Goal: Task Accomplishment & Management: Manage account settings

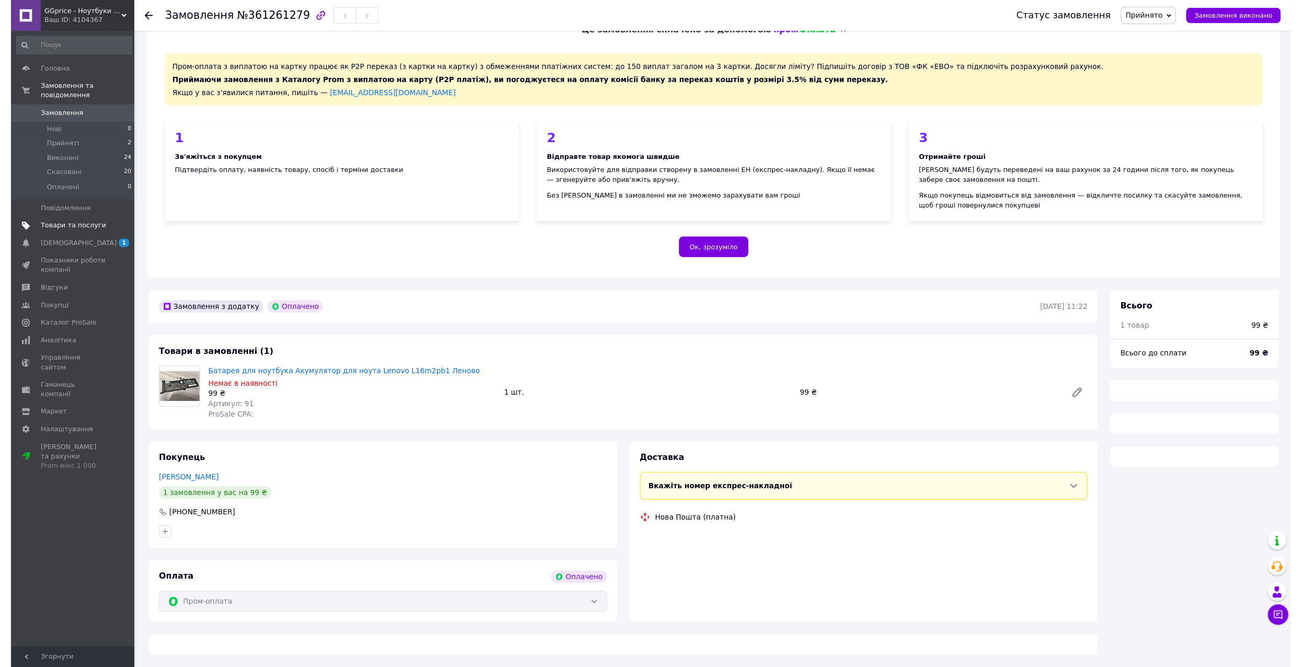
scroll to position [157, 0]
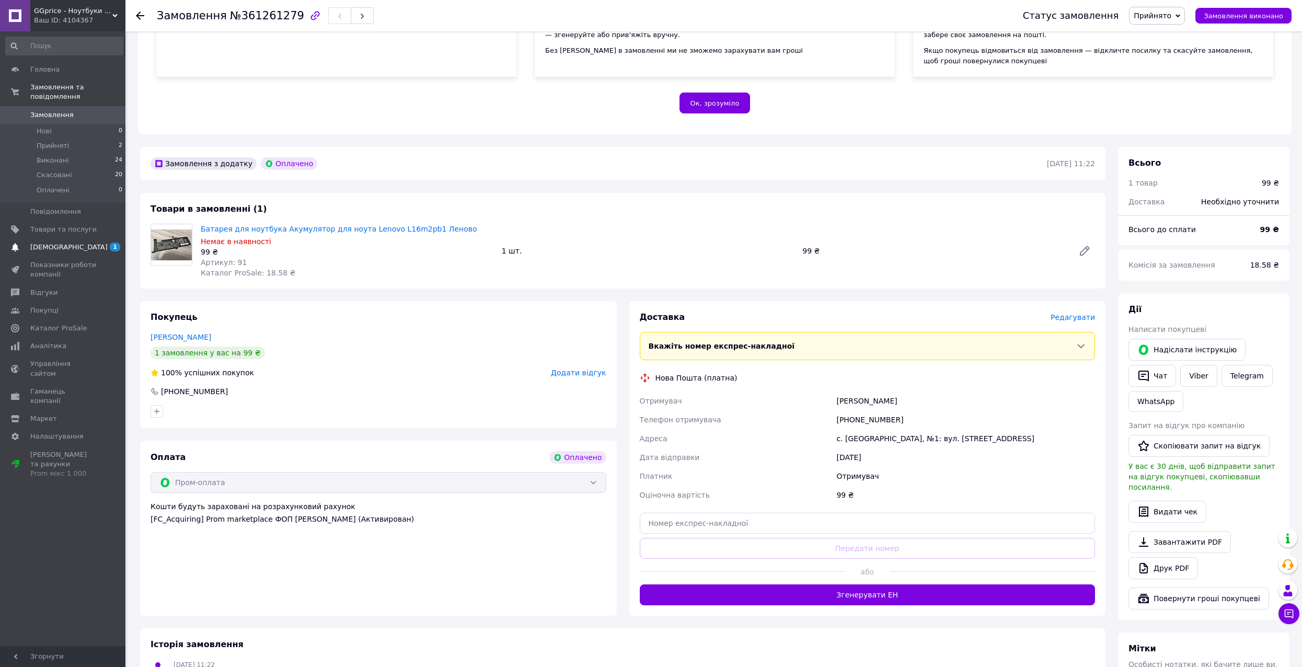
click at [73, 242] on span "[DEMOGRAPHIC_DATA]" at bounding box center [63, 246] width 66 height 9
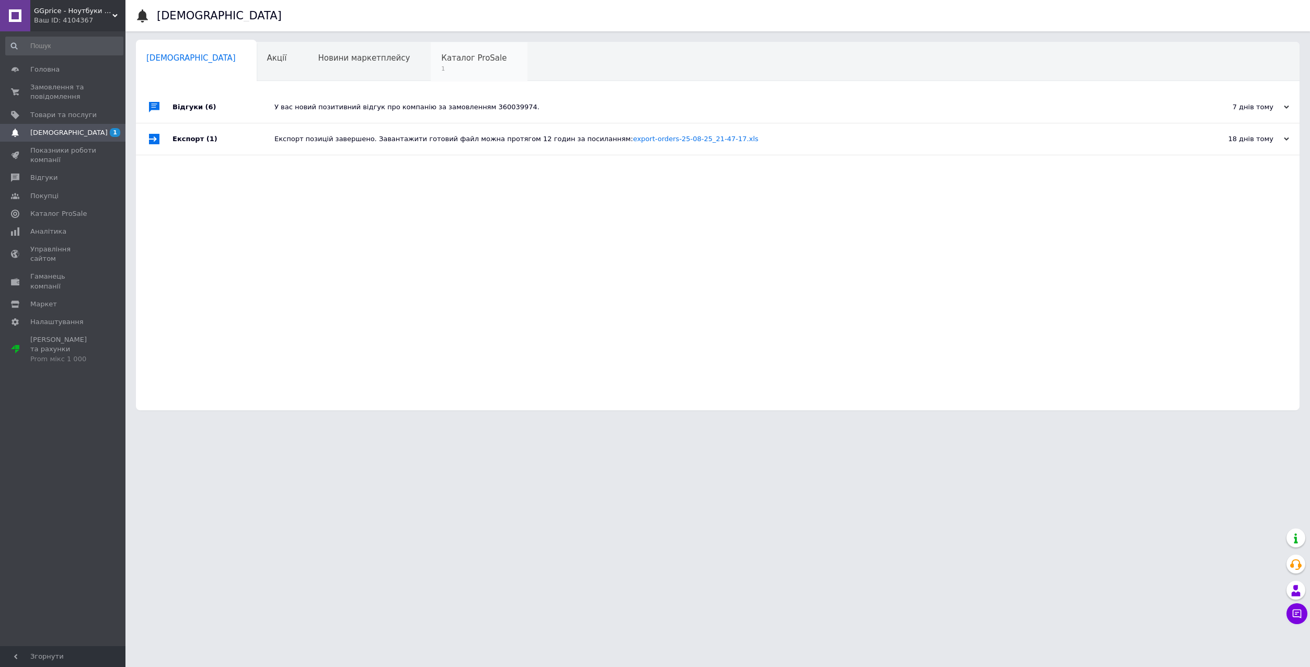
click at [441, 65] on span "1" at bounding box center [473, 69] width 65 height 8
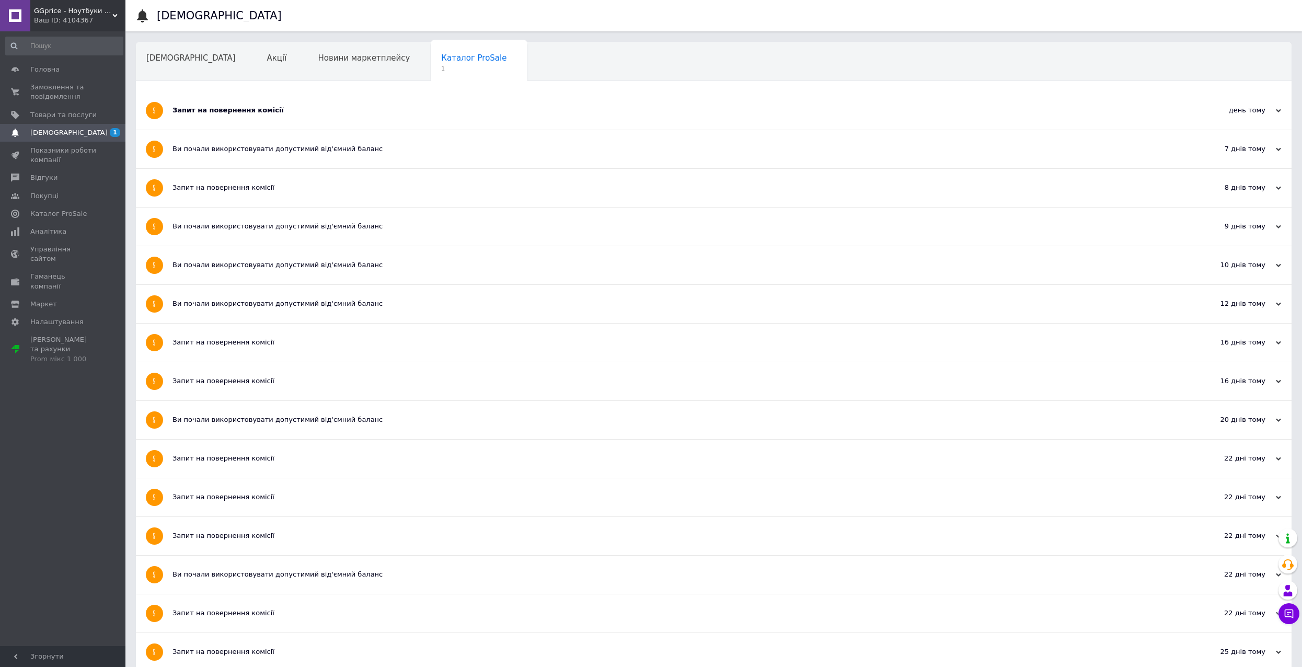
click at [1256, 102] on div "день тому [DATE]" at bounding box center [1233, 110] width 115 height 38
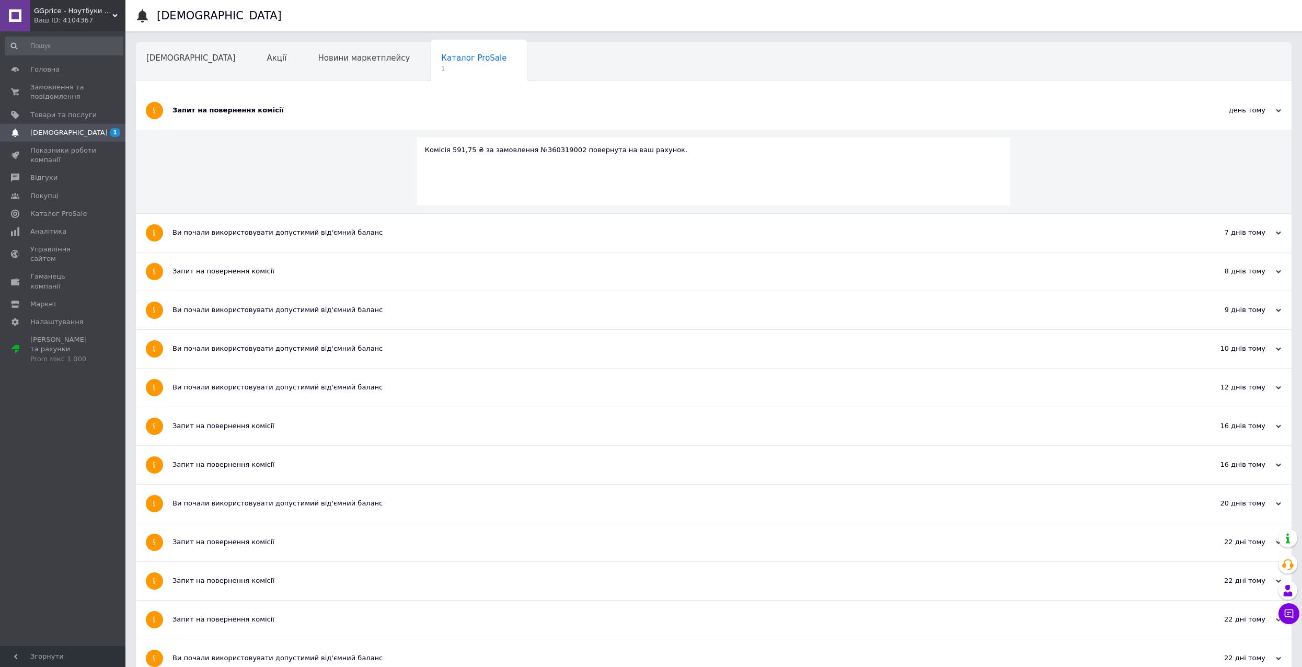
click at [1256, 105] on div "день тому [DATE]" at bounding box center [1233, 110] width 115 height 38
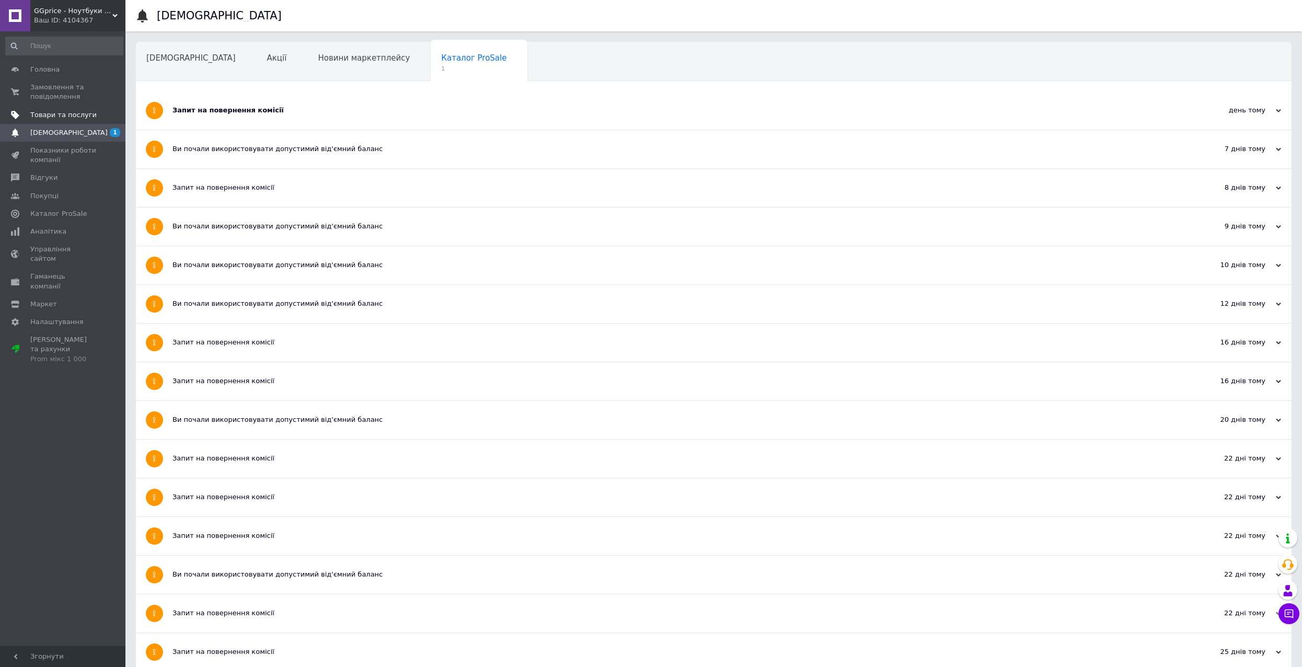
click at [58, 113] on span "Товари та послуги" at bounding box center [63, 114] width 66 height 9
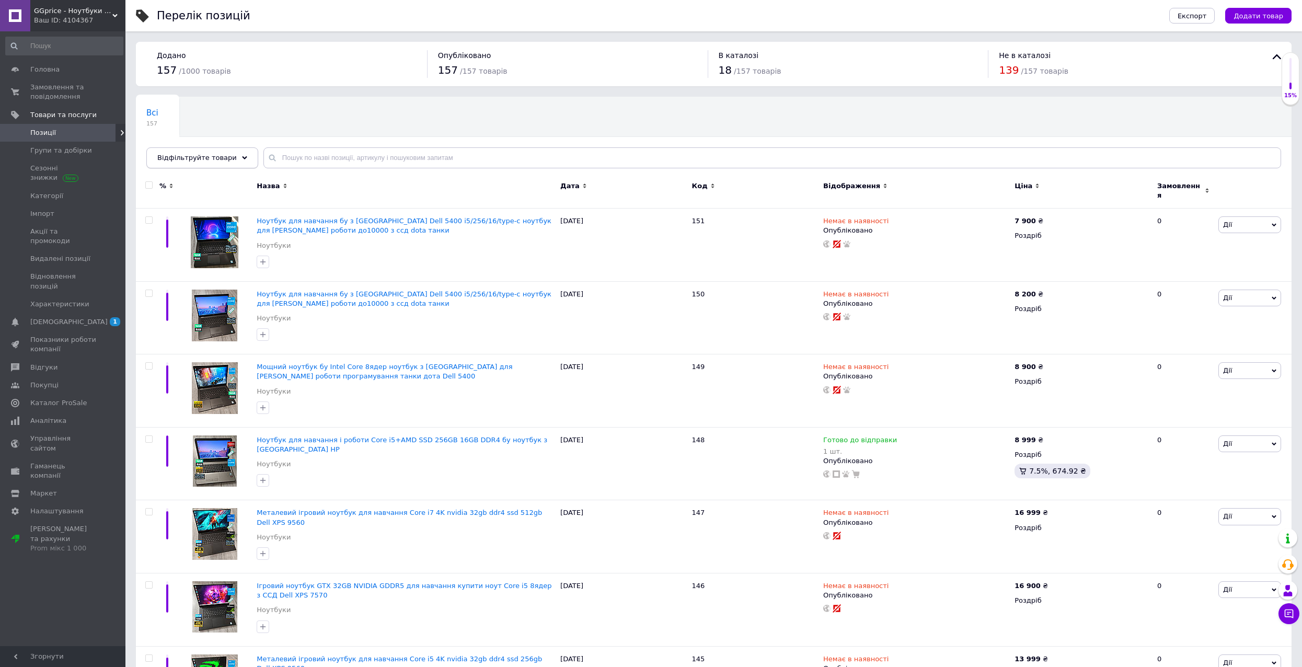
click at [242, 160] on div "Відфільтруйте товари" at bounding box center [202, 157] width 112 height 21
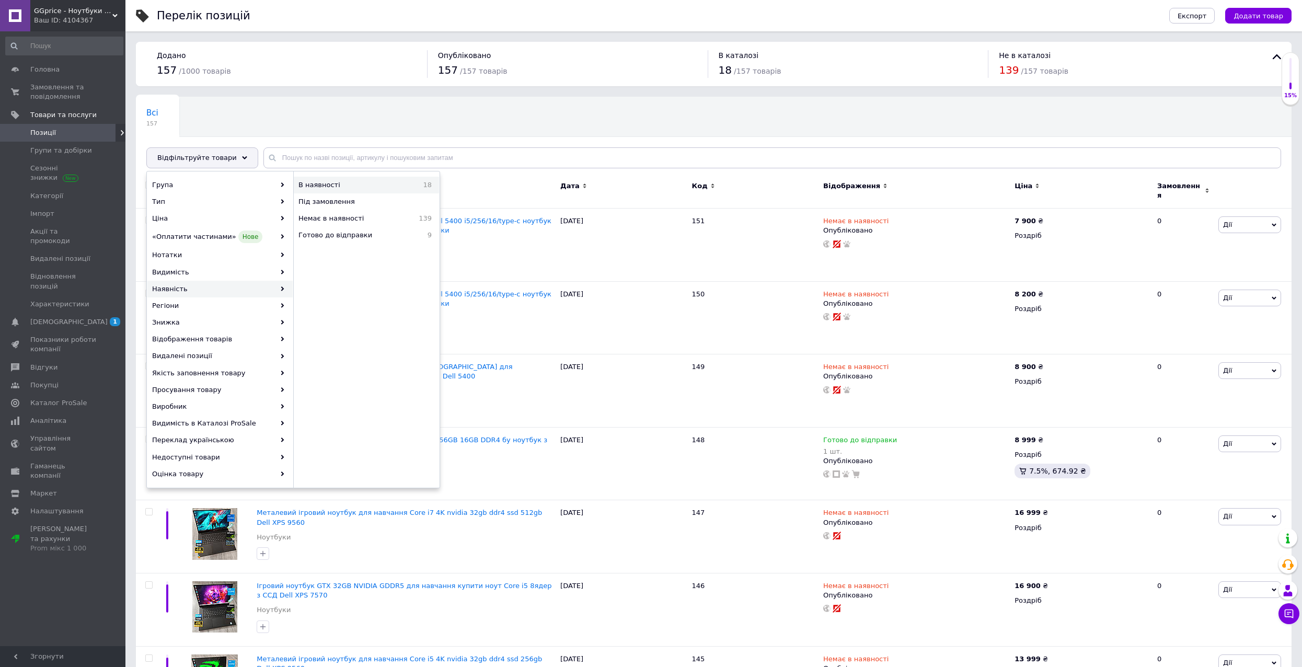
click at [343, 189] on span "В наявності" at bounding box center [348, 184] width 100 height 9
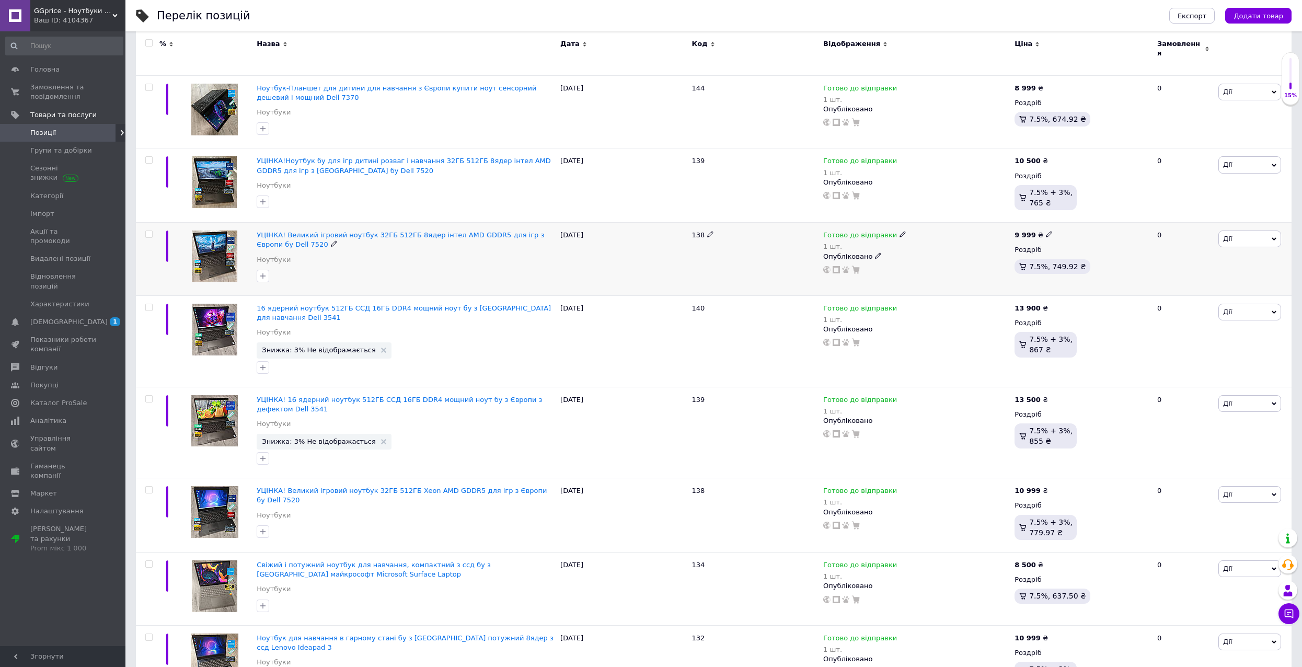
scroll to position [15, 0]
